Goal: Task Accomplishment & Management: Use online tool/utility

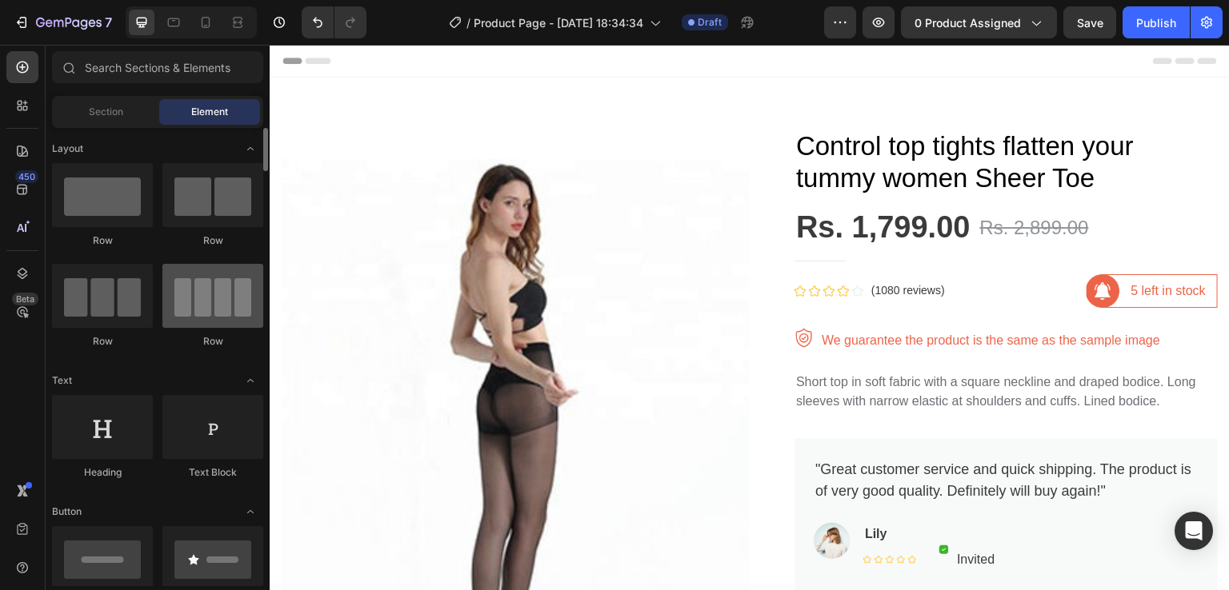
click at [219, 319] on div at bounding box center [212, 296] width 101 height 64
click at [198, 306] on div at bounding box center [212, 296] width 101 height 64
click at [137, 111] on div "Section" at bounding box center [105, 112] width 101 height 26
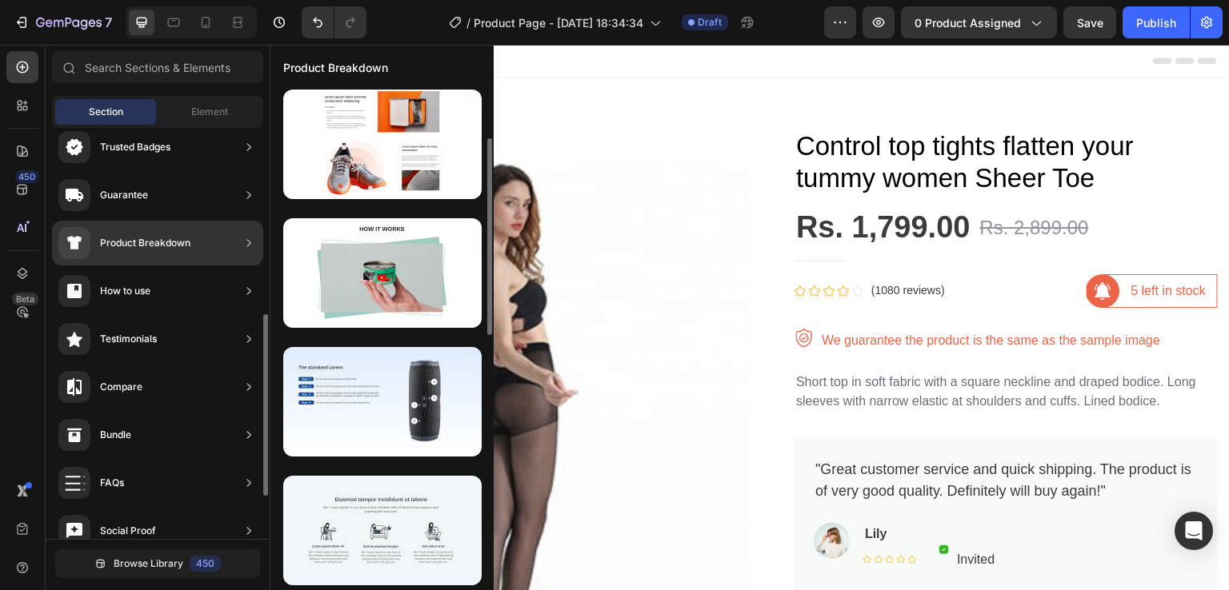
scroll to position [240, 0]
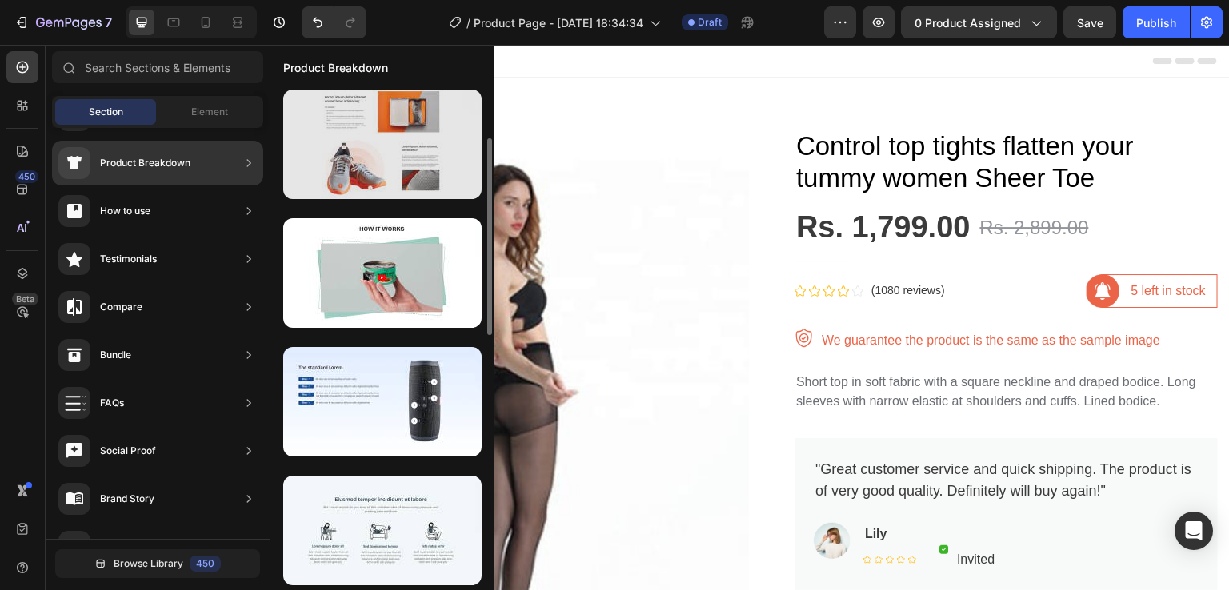
click at [411, 171] on div at bounding box center [382, 145] width 198 height 110
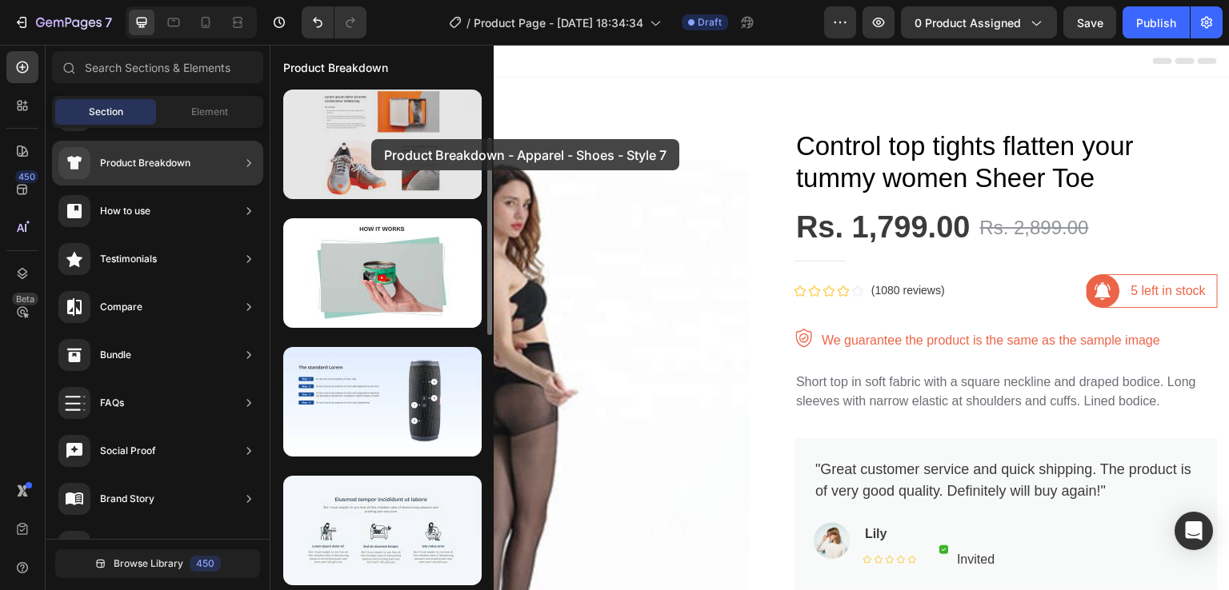
click at [371, 139] on div at bounding box center [382, 145] width 198 height 110
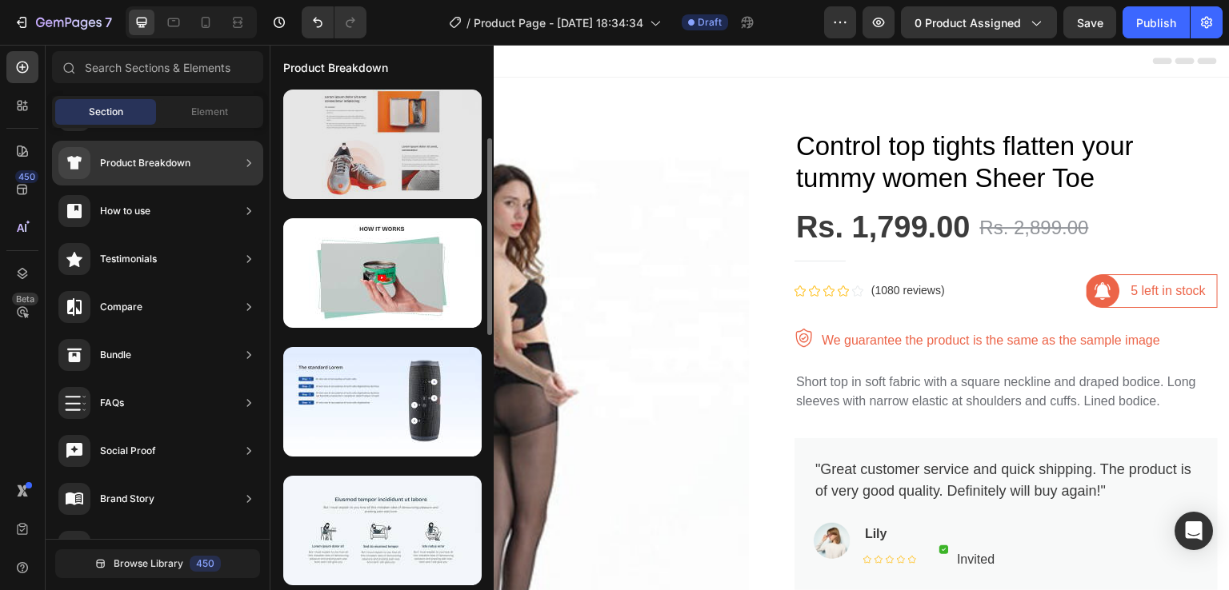
click at [371, 139] on div at bounding box center [382, 145] width 198 height 110
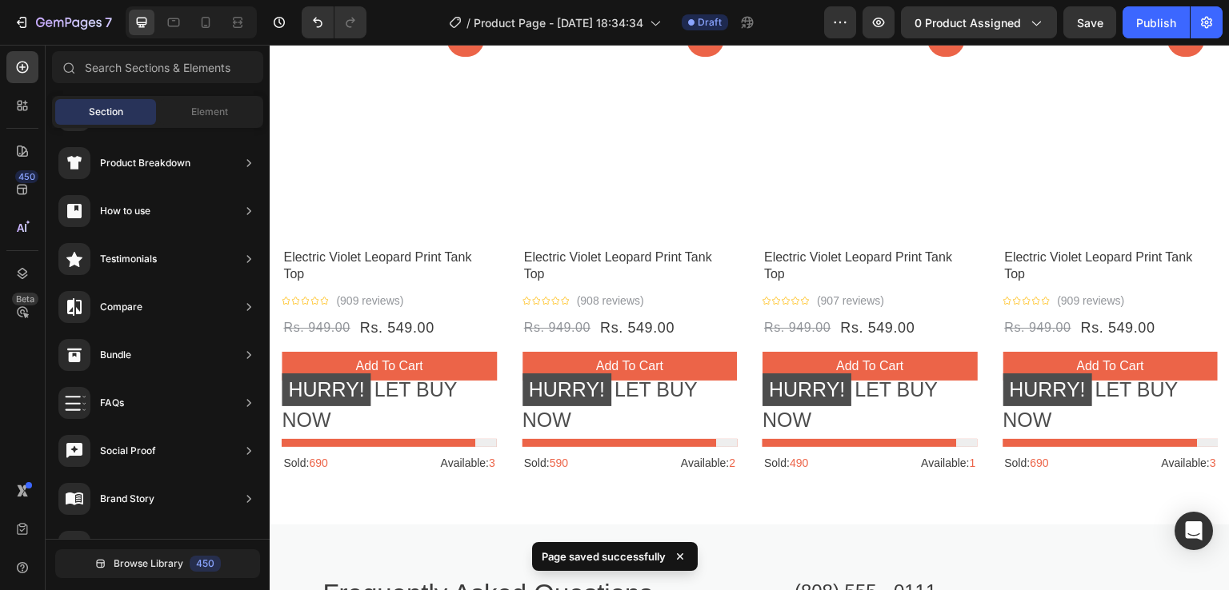
scroll to position [1600, 0]
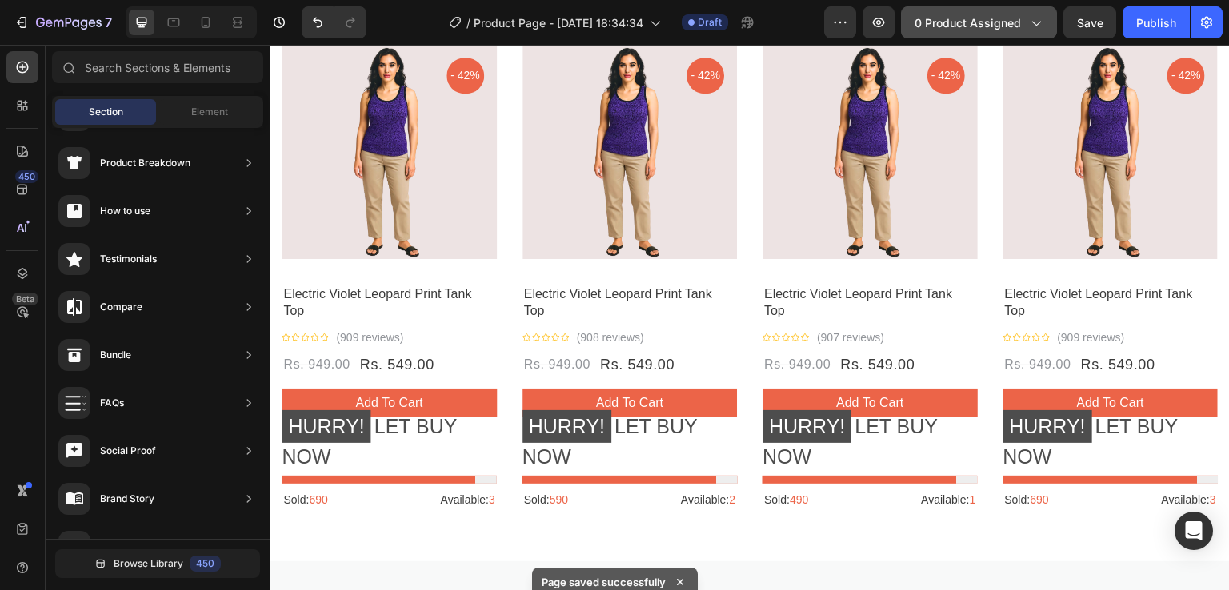
click at [1033, 18] on icon "button" at bounding box center [1035, 22] width 16 height 16
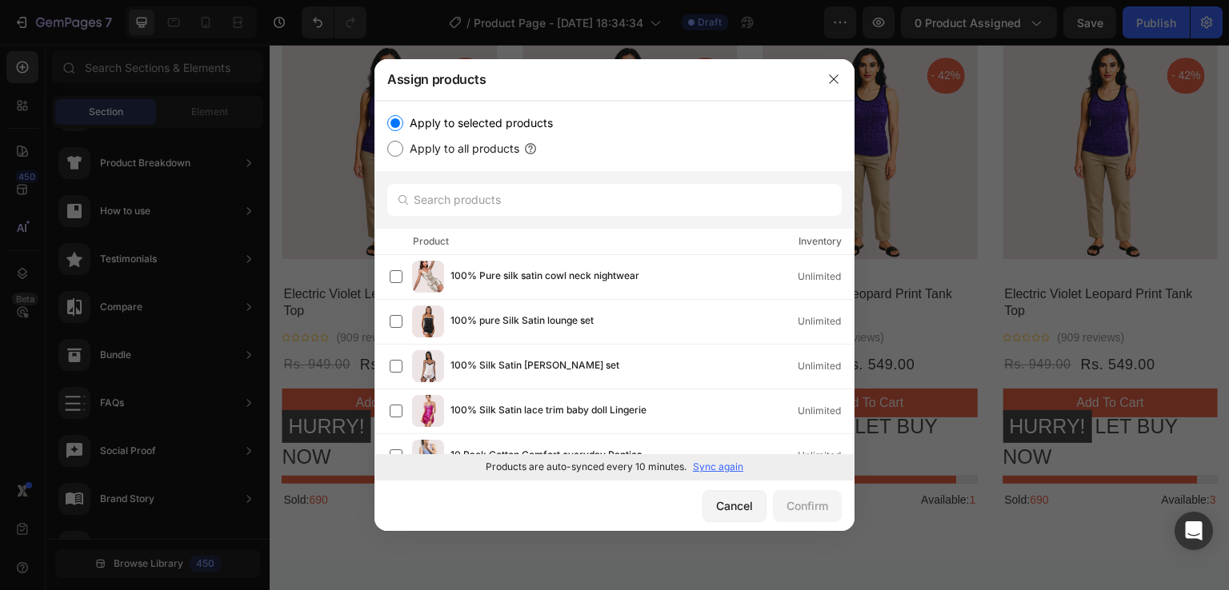
click at [441, 150] on label "Apply to all products" at bounding box center [461, 148] width 116 height 19
click at [403, 150] on input "Apply to all products" at bounding box center [395, 149] width 16 height 16
radio input "true"
click at [801, 495] on button "Confirm" at bounding box center [807, 506] width 69 height 32
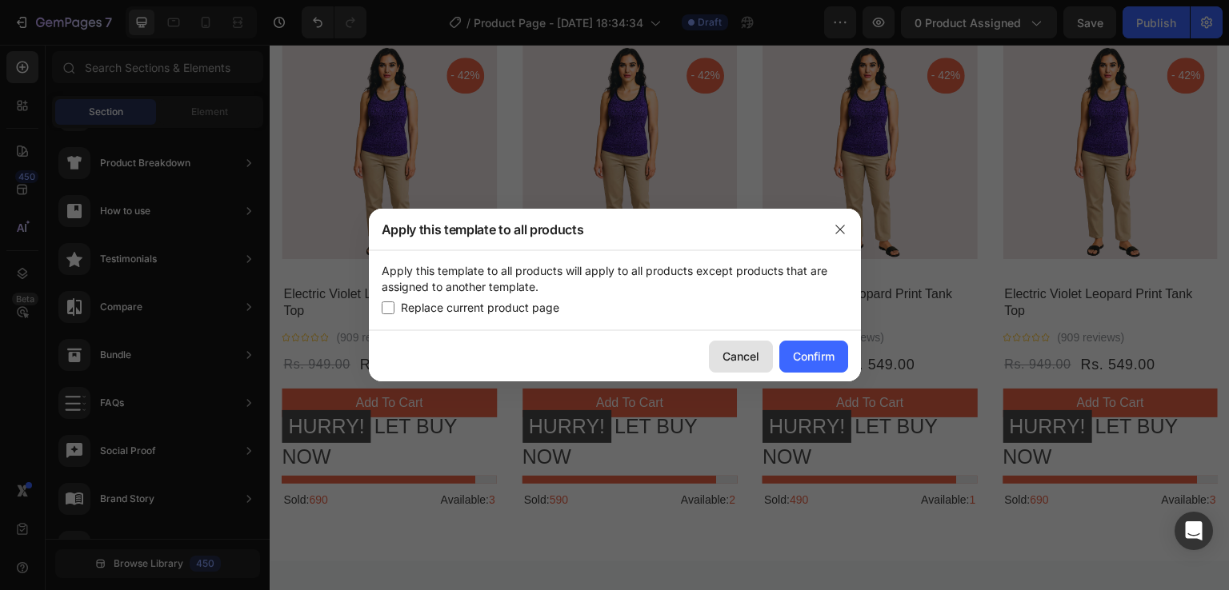
click at [735, 362] on div "Cancel" at bounding box center [740, 356] width 37 height 17
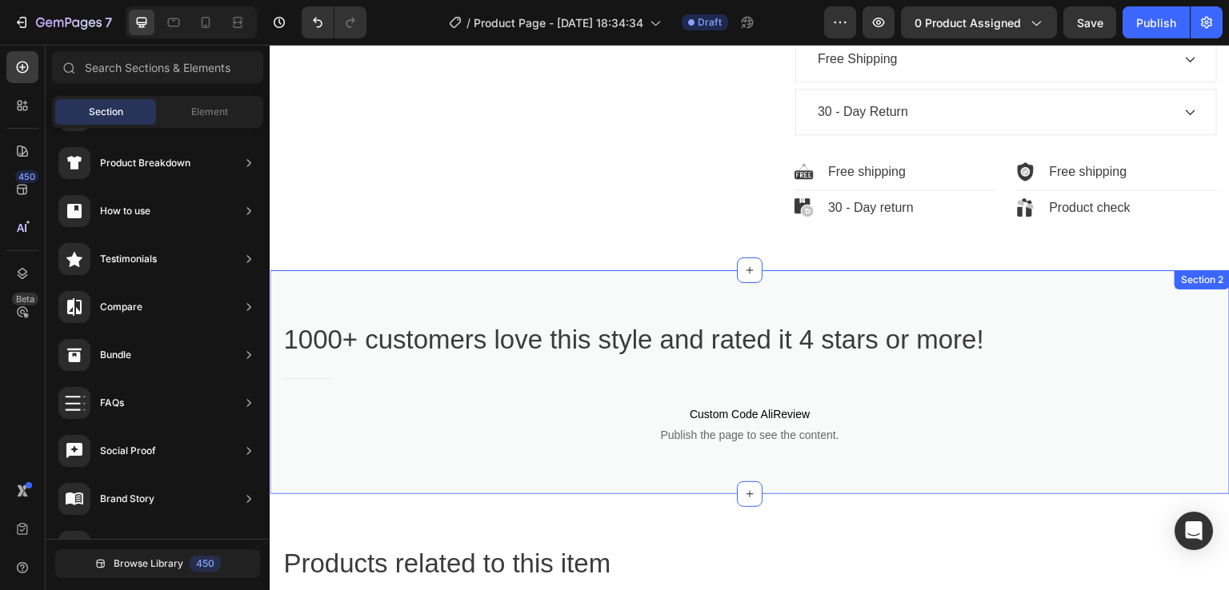
scroll to position [960, 0]
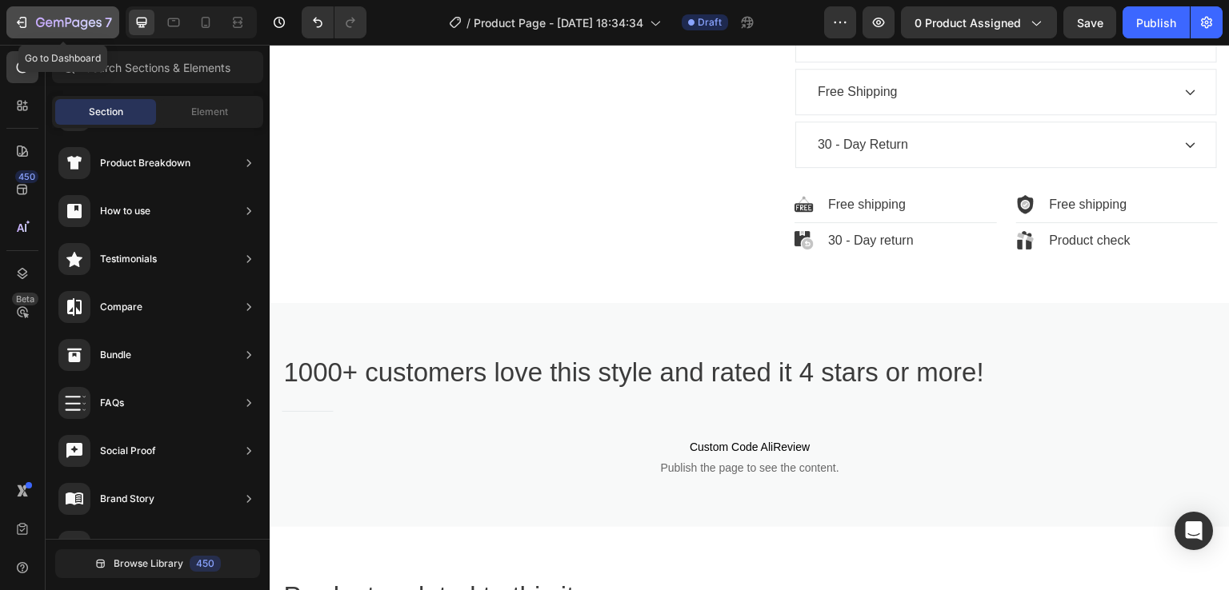
click at [25, 25] on icon "button" at bounding box center [22, 22] width 16 height 16
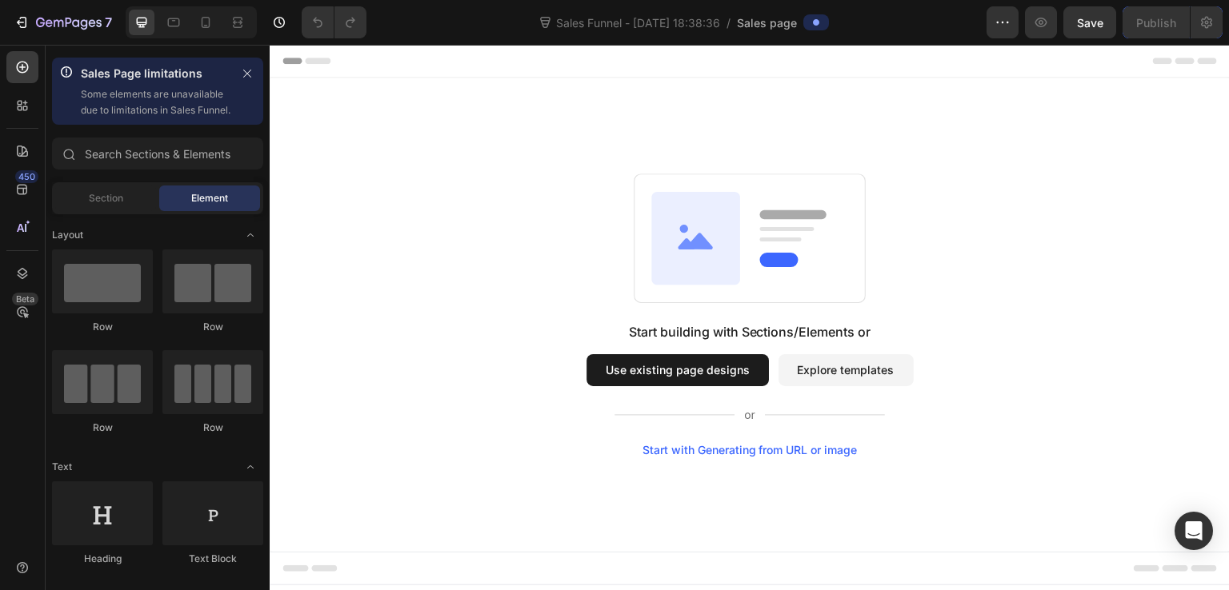
click at [685, 375] on button "Use existing page designs" at bounding box center [677, 370] width 182 height 32
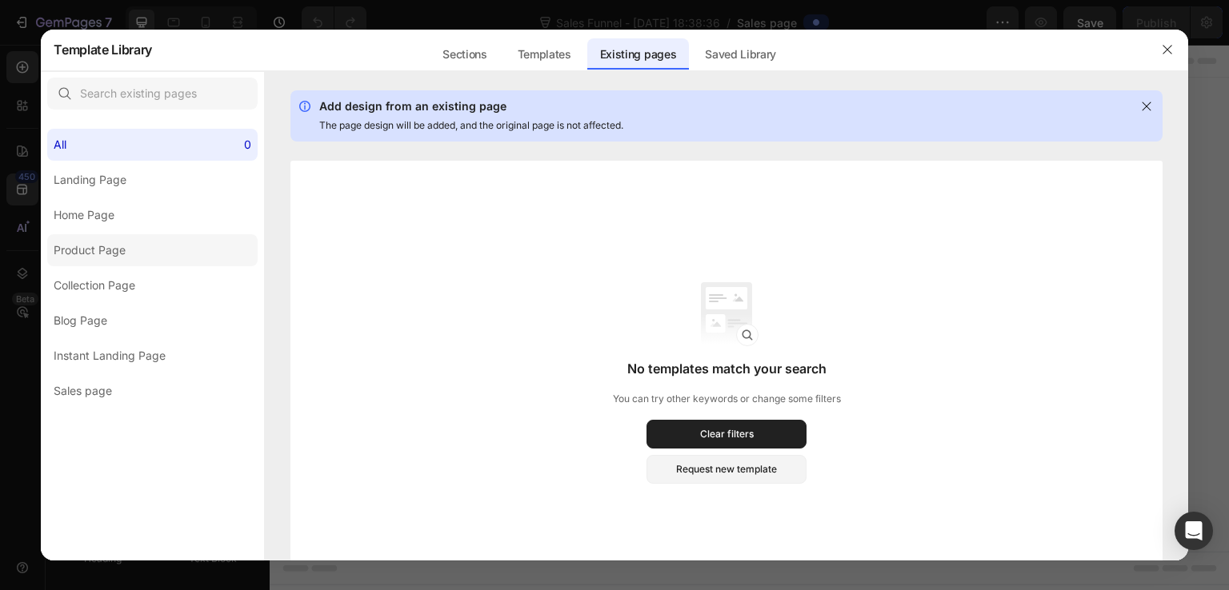
click at [147, 260] on label "Product Page" at bounding box center [152, 250] width 210 height 32
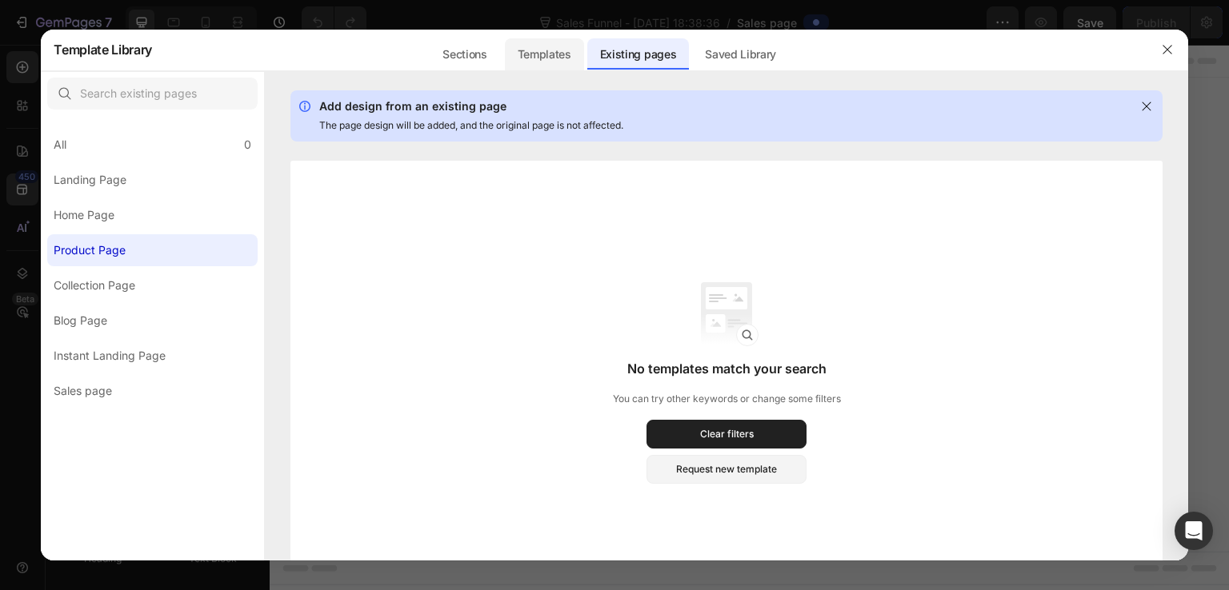
click at [555, 60] on div "Templates" at bounding box center [544, 54] width 79 height 32
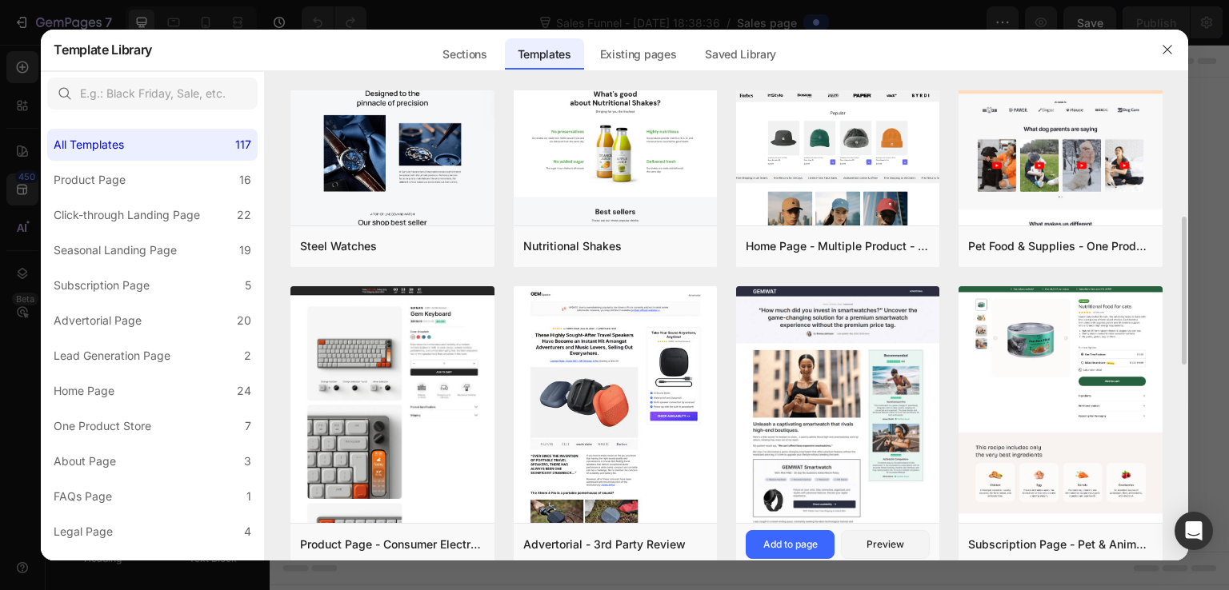
scroll to position [480, 0]
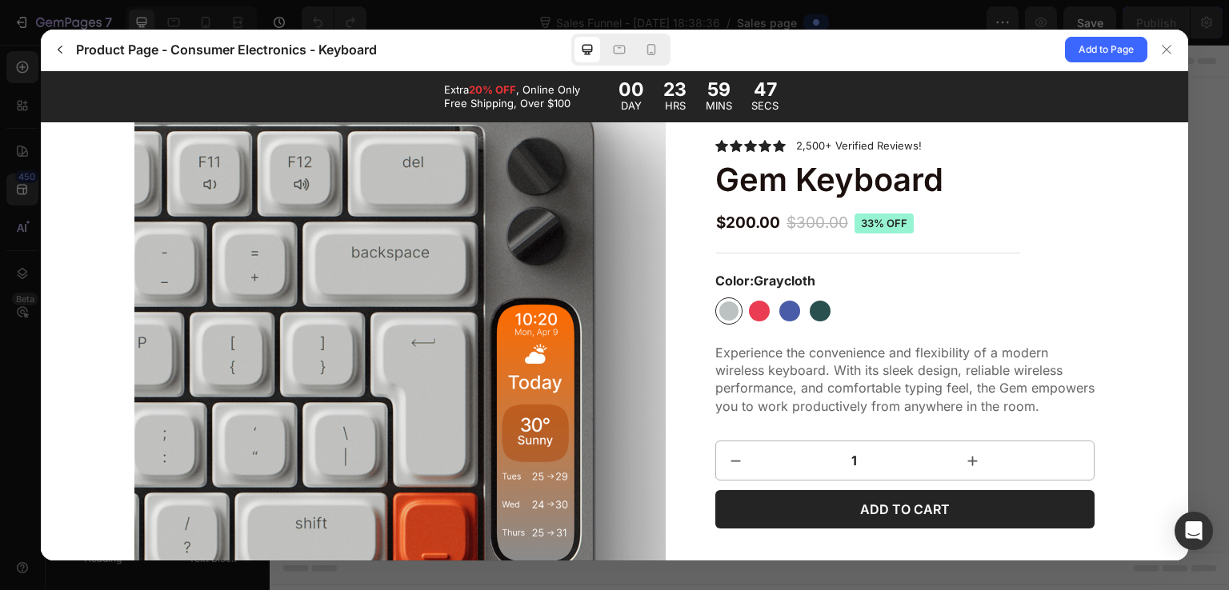
scroll to position [720, 0]
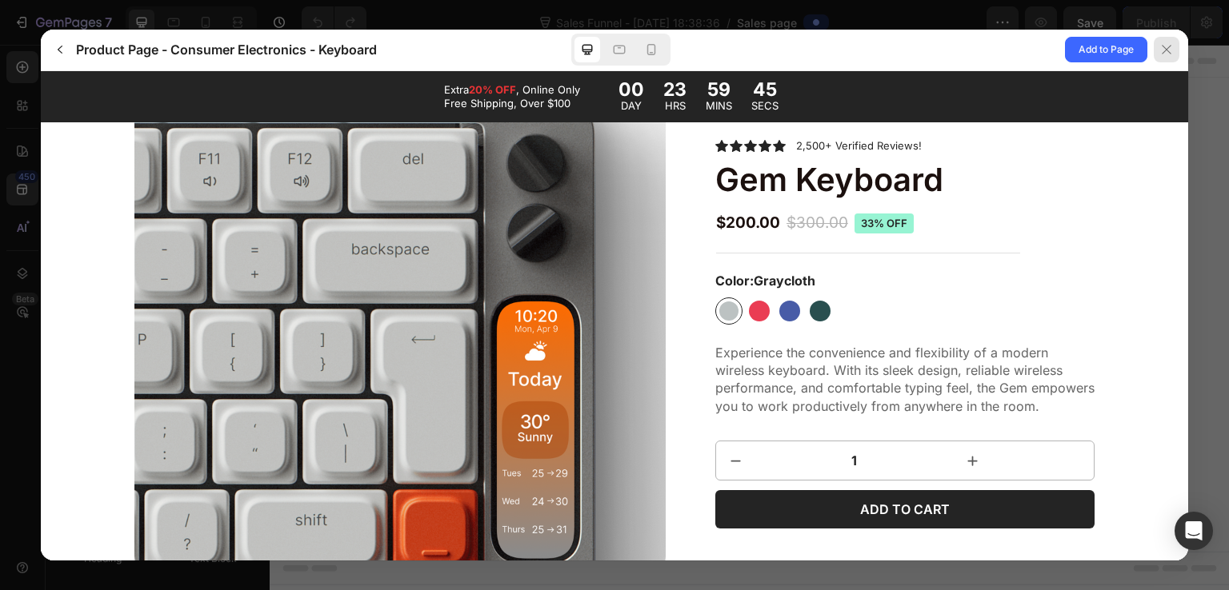
click at [1171, 46] on icon at bounding box center [1166, 49] width 13 height 13
